Goal: Transaction & Acquisition: Purchase product/service

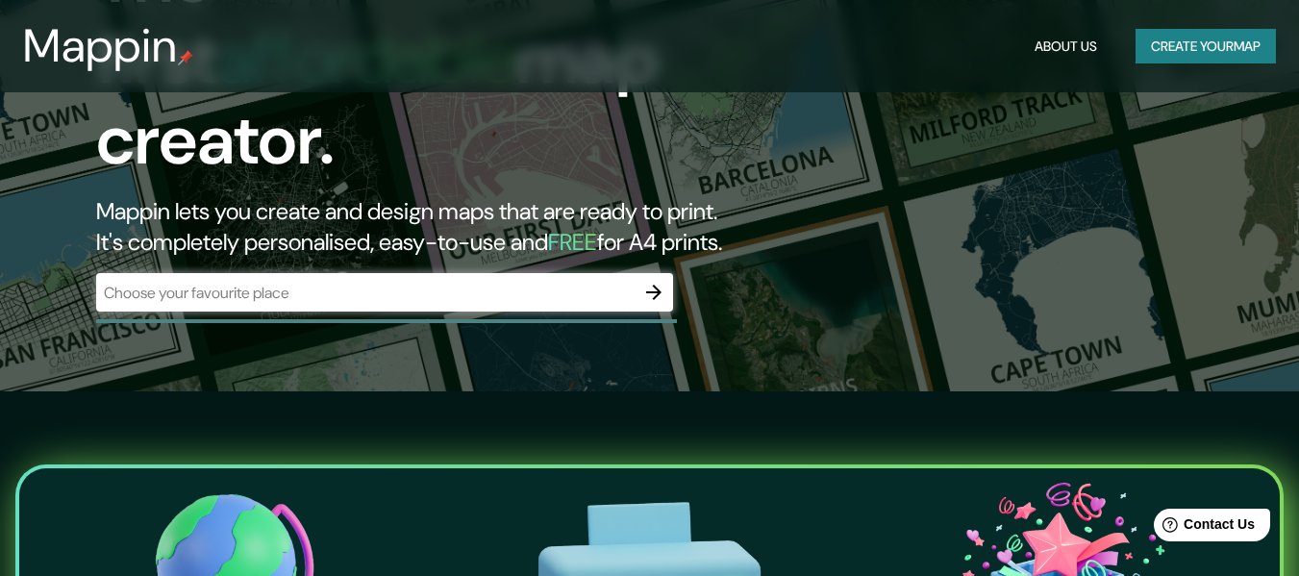
scroll to position [192, 0]
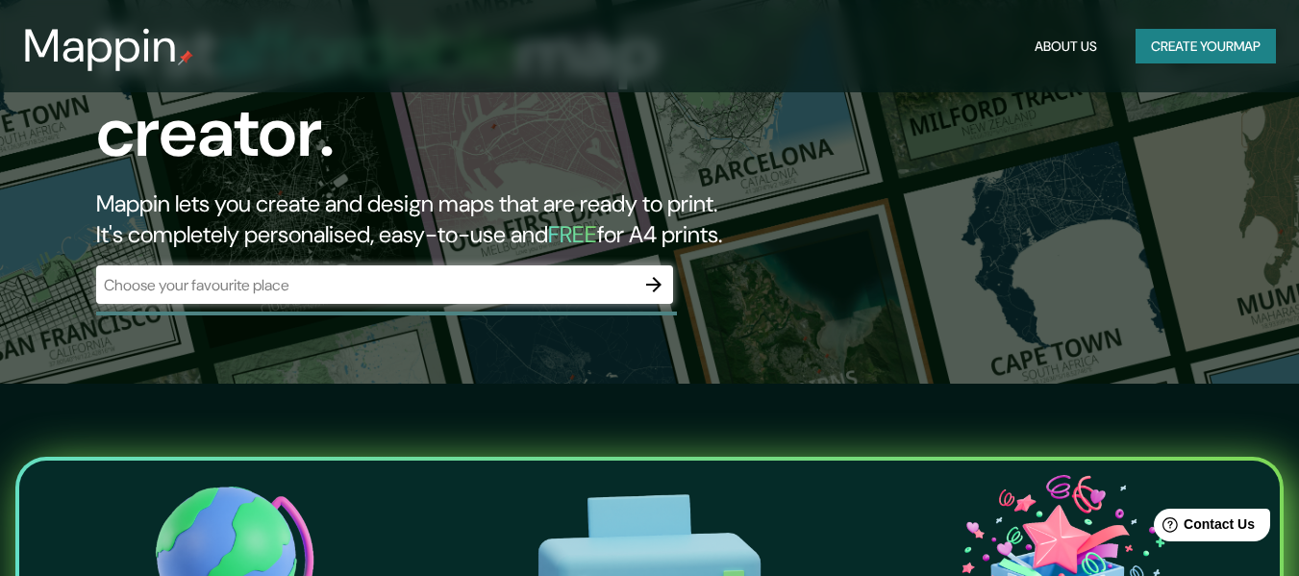
click at [589, 274] on input "text" at bounding box center [365, 285] width 539 height 22
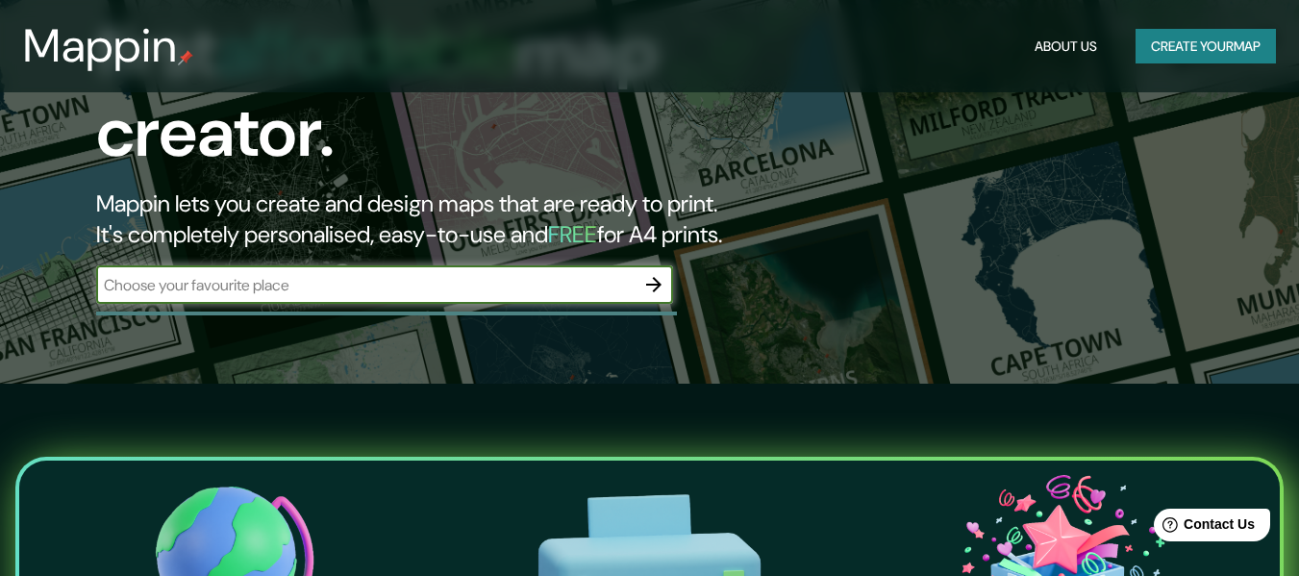
click at [632, 274] on input "text" at bounding box center [365, 285] width 539 height 22
click at [672, 265] on button "button" at bounding box center [654, 284] width 38 height 38
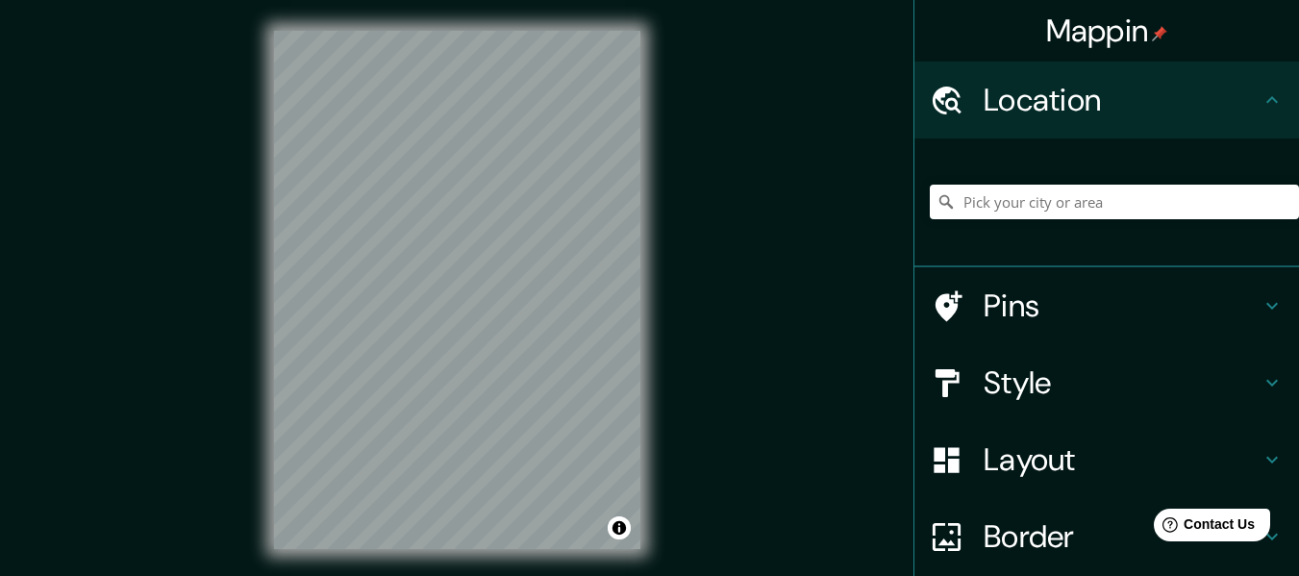
scroll to position [160, 0]
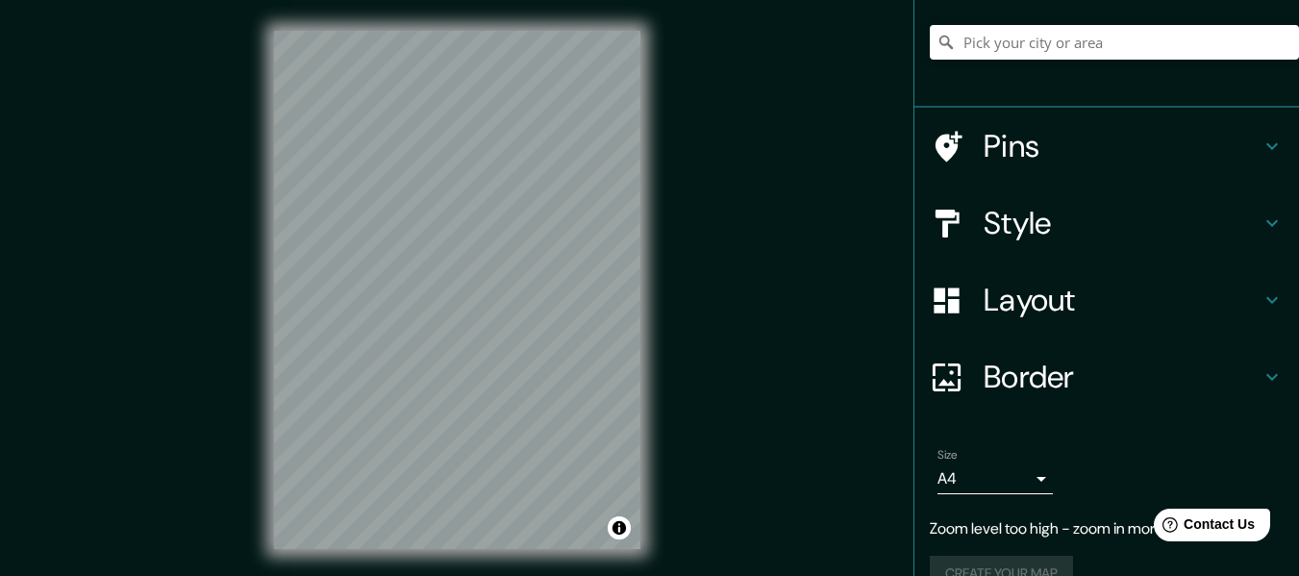
click at [889, 144] on div "Mappin Location Pins Style Layout Border Choose a border. Hint : you can make l…" at bounding box center [649, 305] width 1299 height 611
click at [355, 254] on div "Mappin Location Pins Style Layout Border Choose a border. Hint : you can make l…" at bounding box center [649, 305] width 1299 height 611
drag, startPoint x: 706, startPoint y: 370, endPoint x: 667, endPoint y: 293, distance: 86.0
click at [667, 293] on div "© Mapbox © OpenStreetMap Improve this map" at bounding box center [457, 290] width 428 height 580
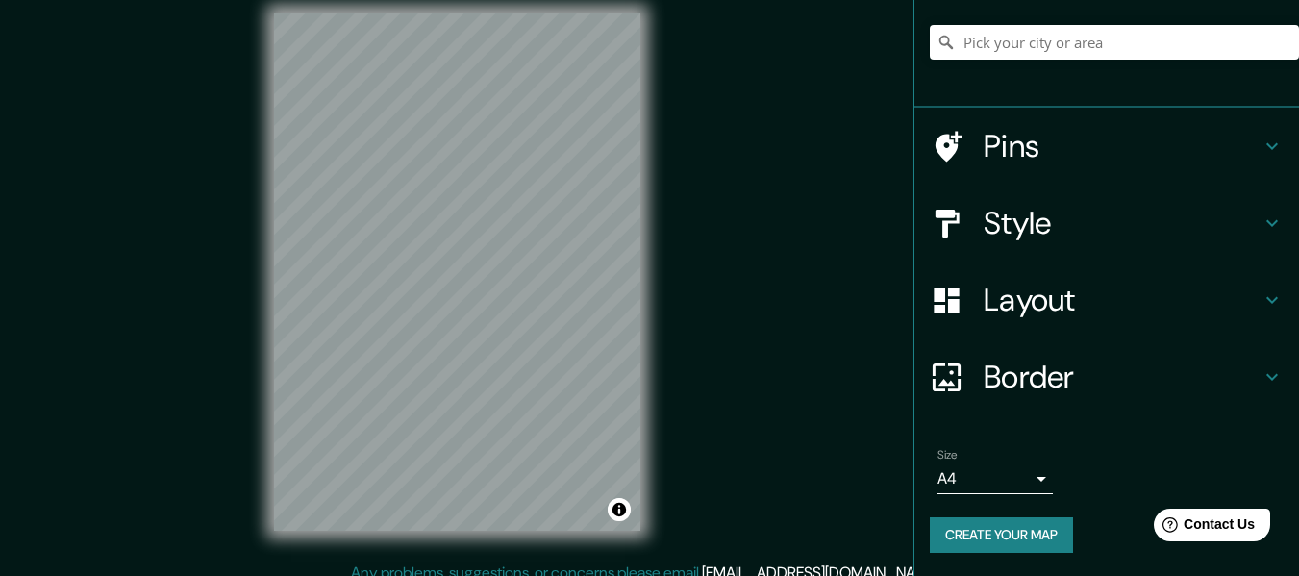
scroll to position [35, 0]
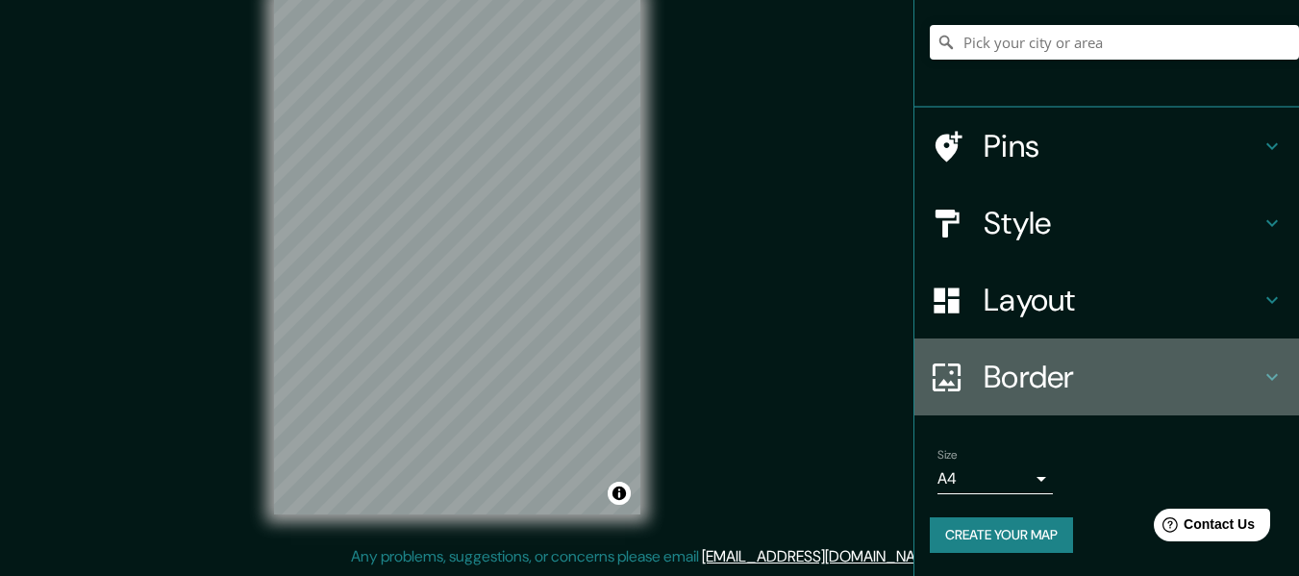
click at [1169, 339] on div "Border" at bounding box center [1107, 377] width 385 height 77
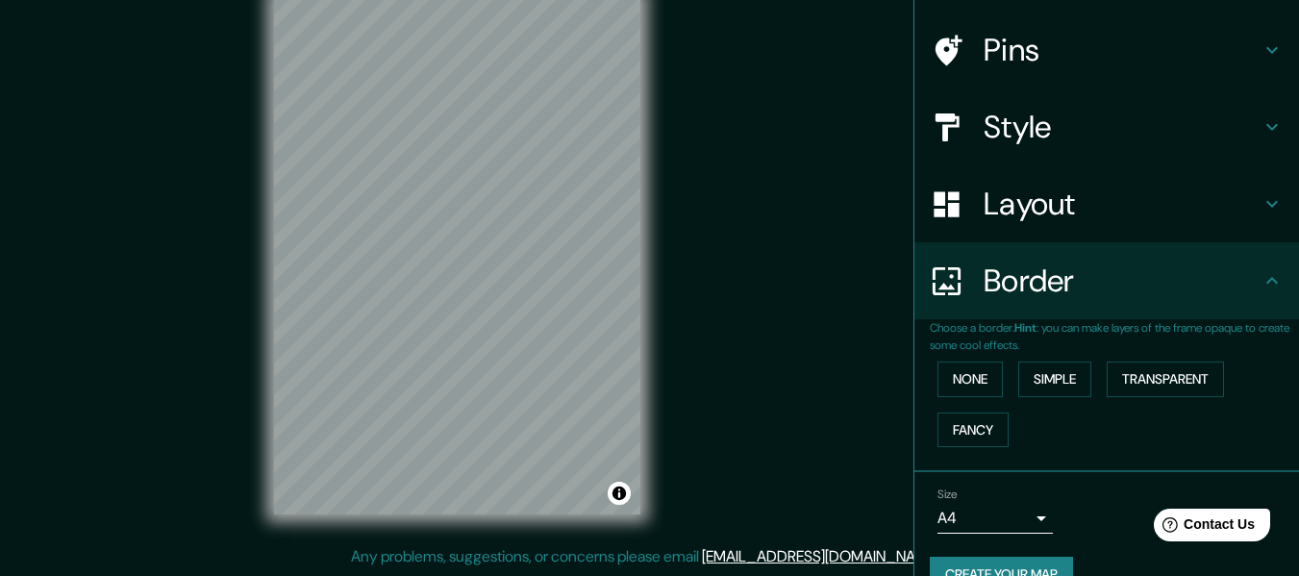
click at [1067, 308] on div "Border" at bounding box center [1107, 280] width 385 height 77
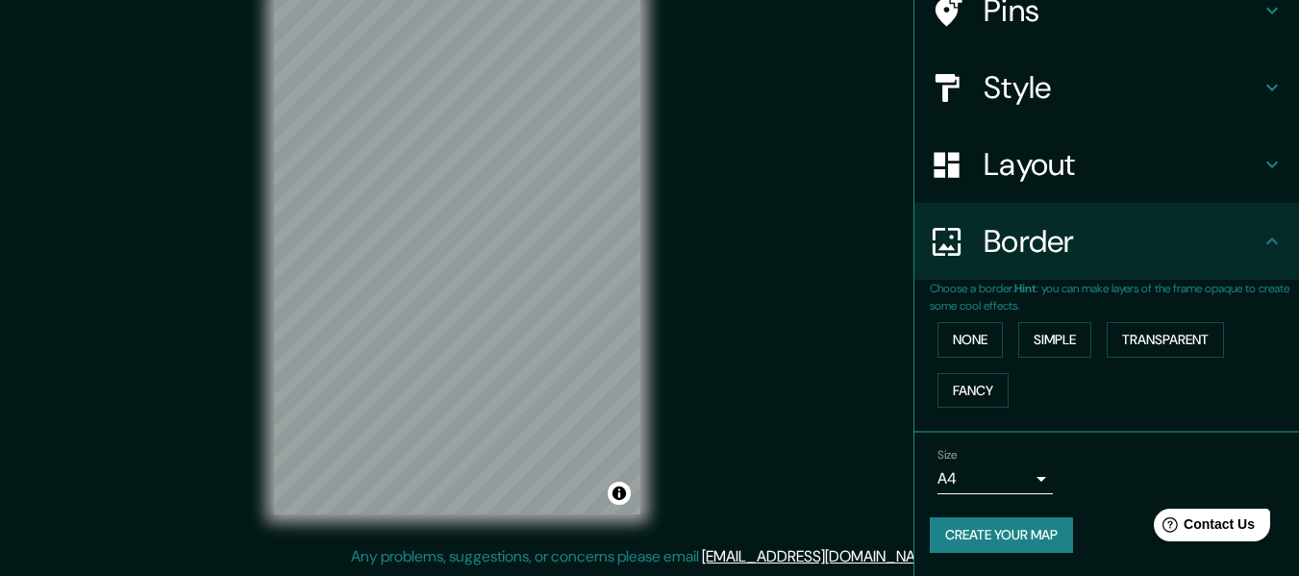
click at [800, 285] on div "Mappin Location Pins Style Layout Border Choose a border. Hint : you can make l…" at bounding box center [649, 270] width 1299 height 611
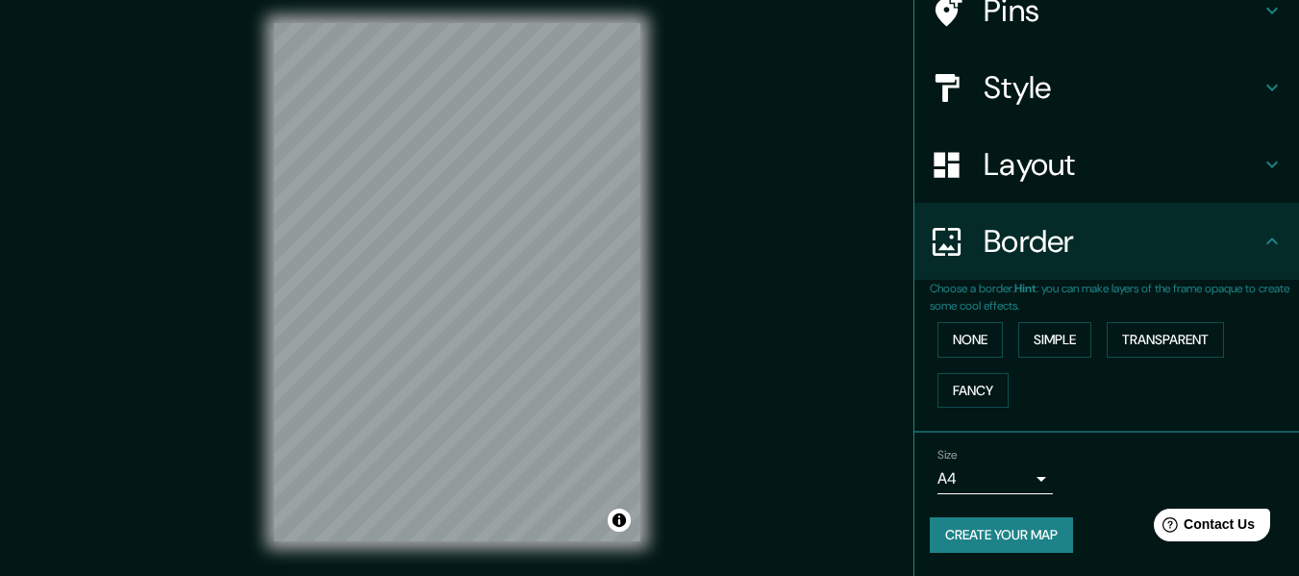
scroll to position [0, 0]
